Goal: Transaction & Acquisition: Purchase product/service

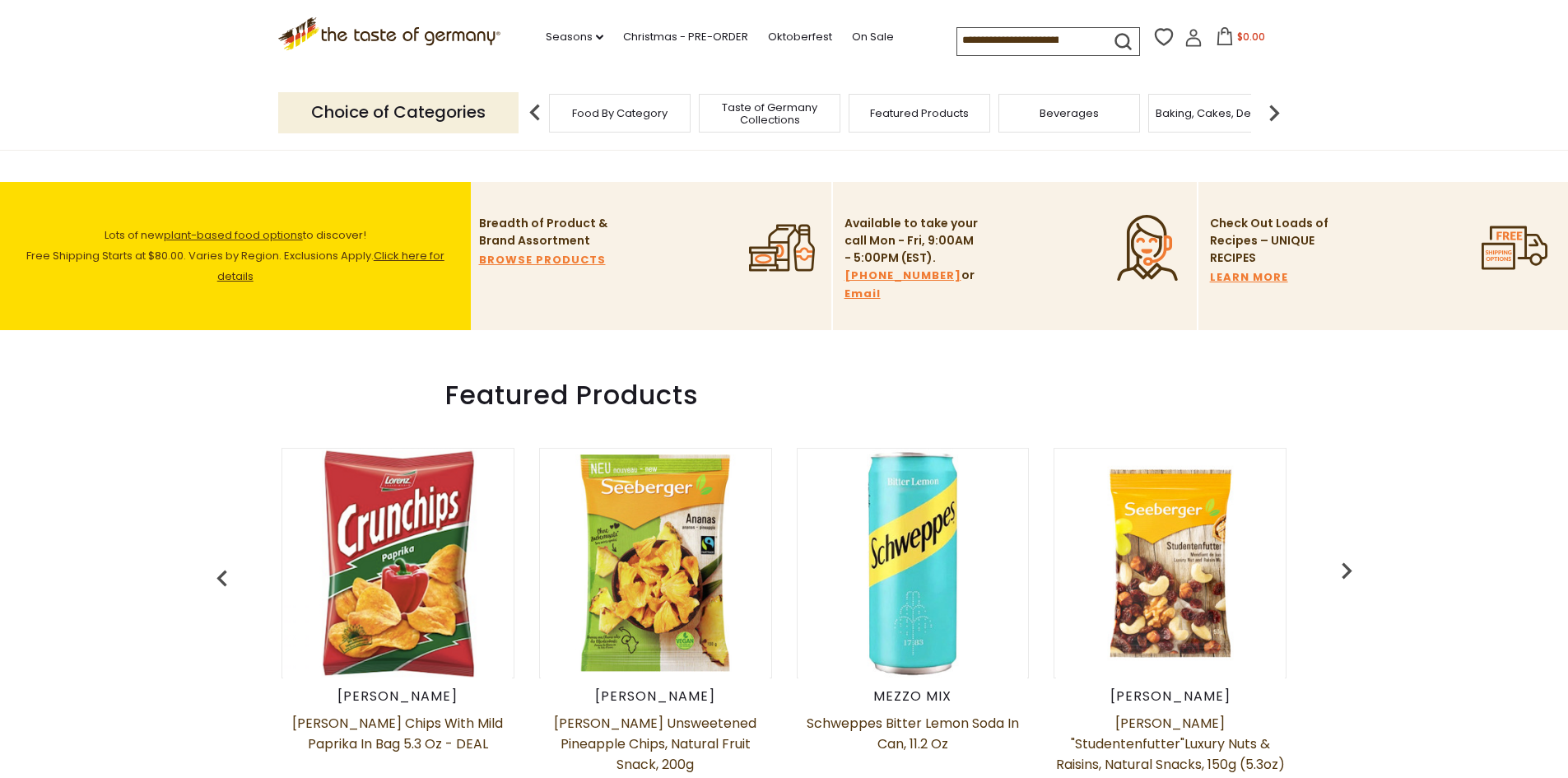
scroll to position [659, 0]
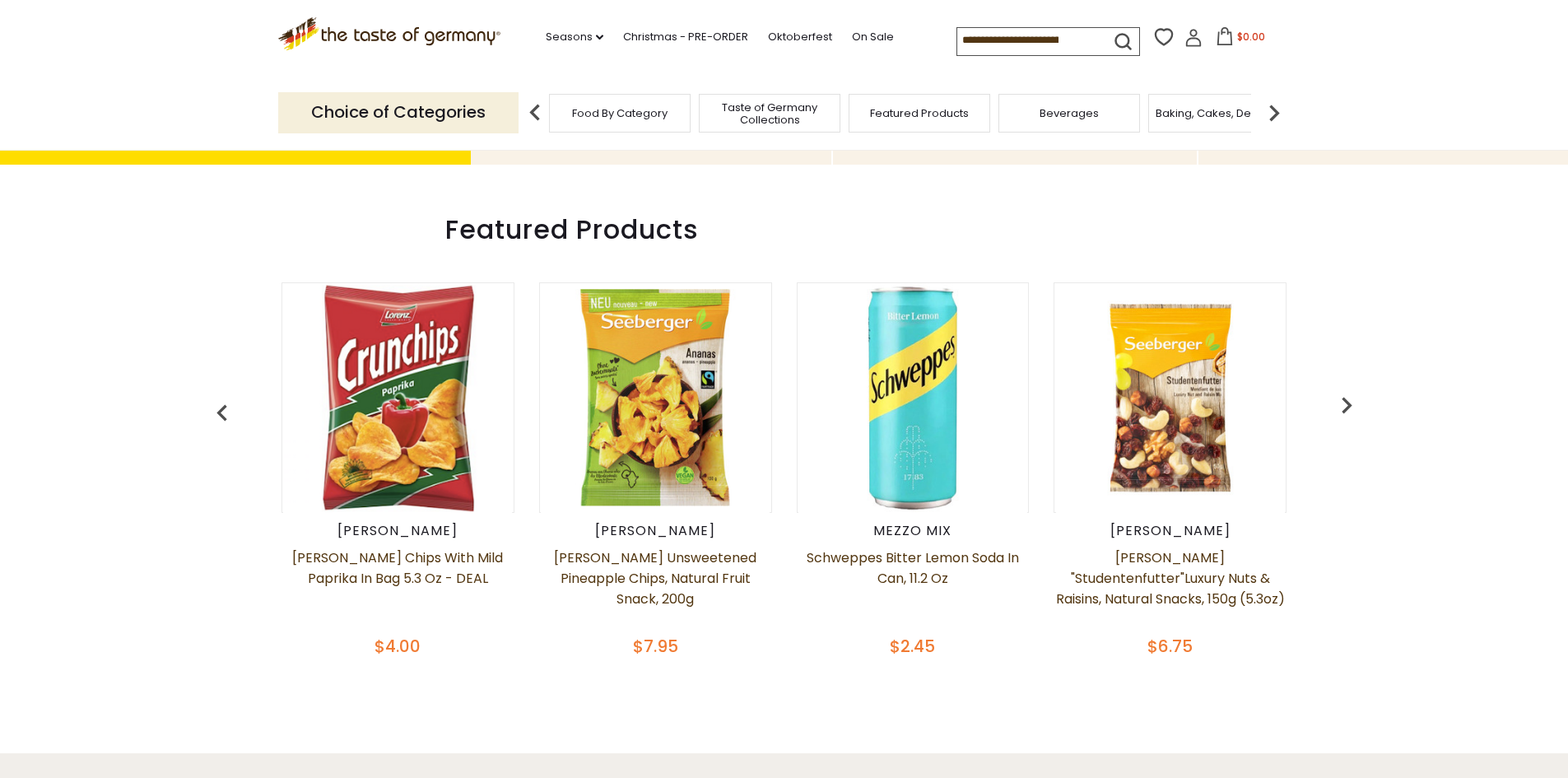
click at [686, 375] on img at bounding box center [655, 398] width 229 height 229
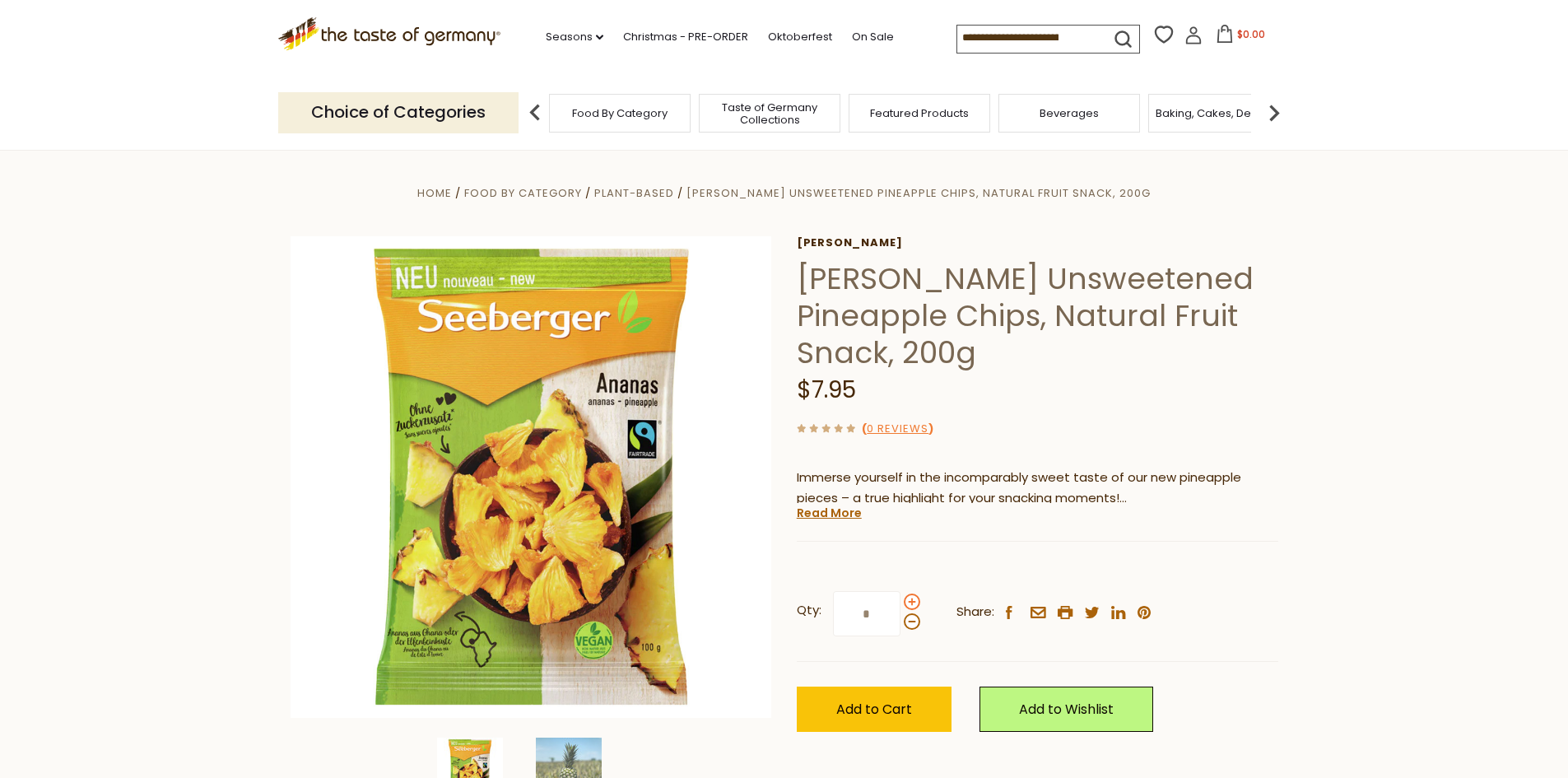
click at [911, 603] on span at bounding box center [912, 602] width 17 height 17
click at [900, 603] on input "*" at bounding box center [866, 613] width 67 height 46
type input "*"
click at [928, 694] on button "Add to Cart" at bounding box center [874, 709] width 155 height 46
click at [1222, 27] on icon at bounding box center [1222, 33] width 18 height 18
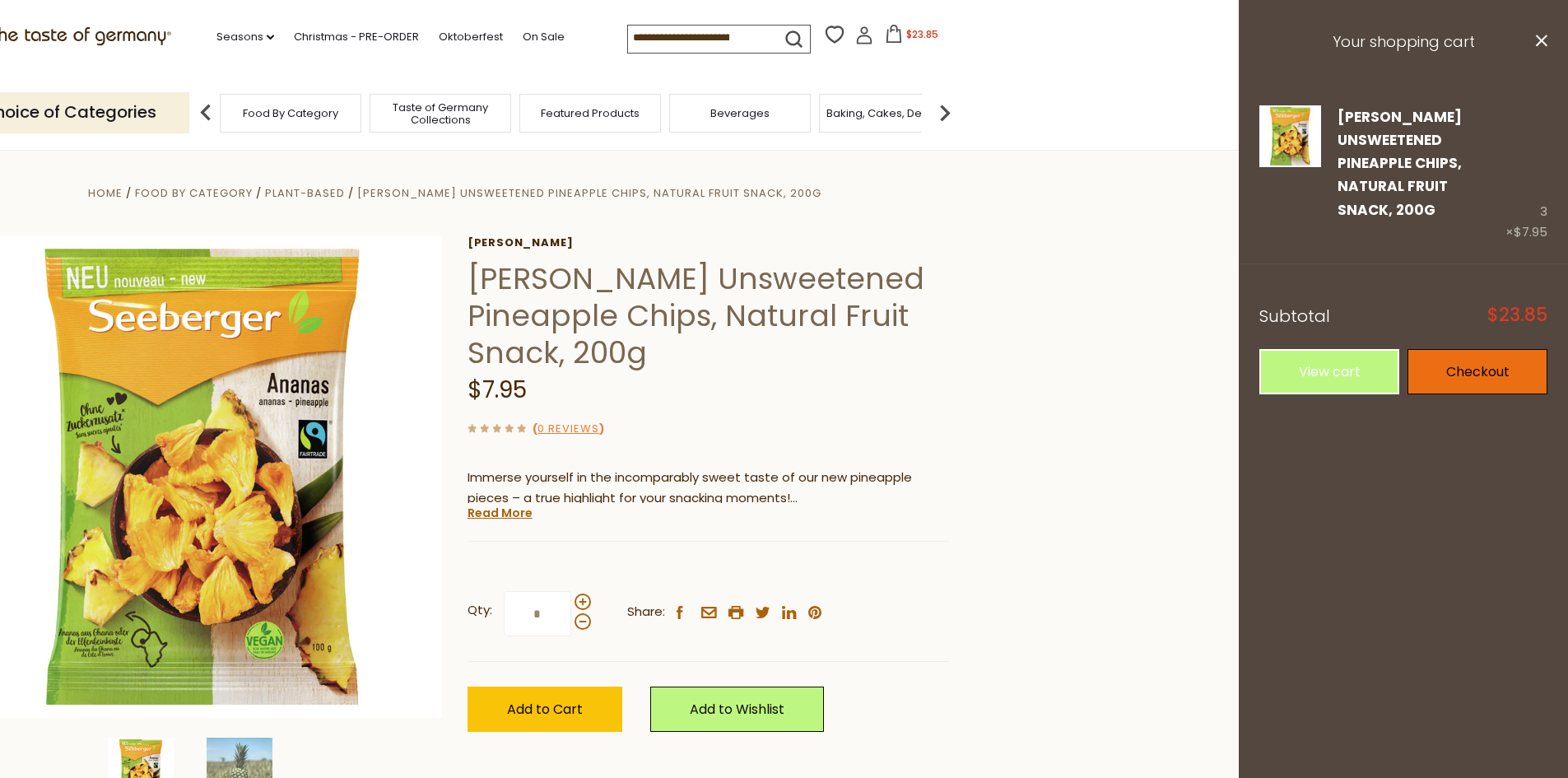
click at [1428, 369] on link "Checkout" at bounding box center [1477, 372] width 140 height 46
